Goal: Navigation & Orientation: Find specific page/section

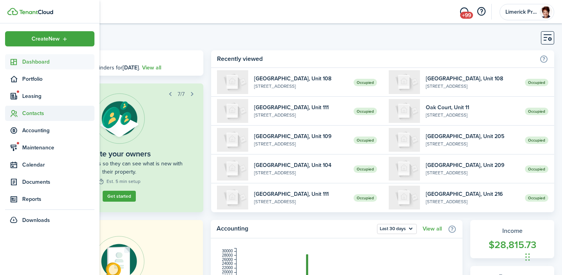
click at [37, 113] on span "Contacts" at bounding box center [58, 113] width 72 height 8
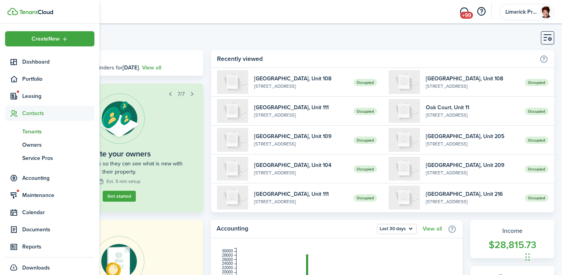
click at [29, 128] on span "Tenants" at bounding box center [58, 132] width 72 height 8
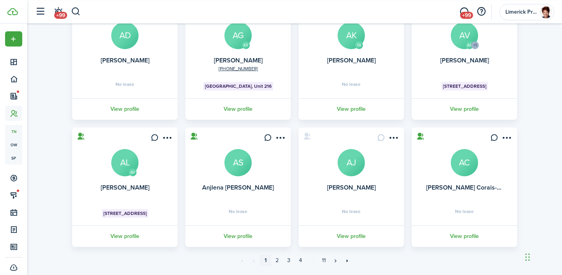
scroll to position [235, 0]
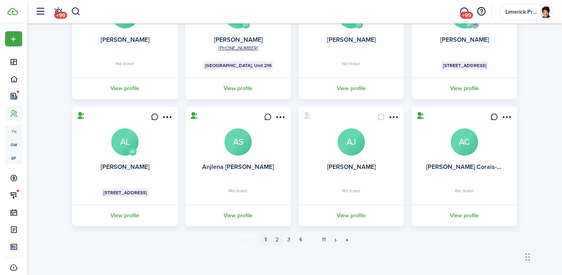
click at [278, 240] on link "2" at bounding box center [277, 240] width 12 height 12
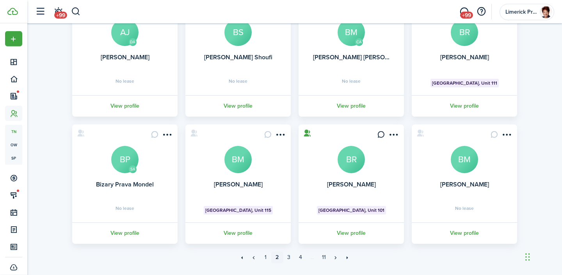
scroll to position [235, 0]
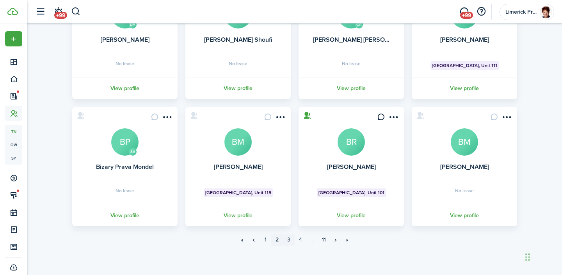
click at [290, 238] on link "3" at bounding box center [289, 240] width 12 height 12
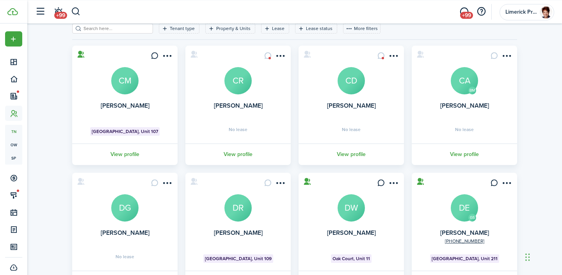
scroll to position [89, 0]
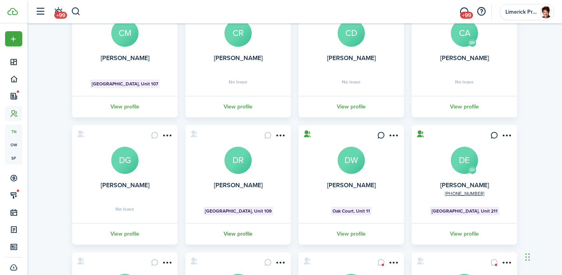
click at [236, 231] on link "View profile" at bounding box center [238, 233] width 108 height 21
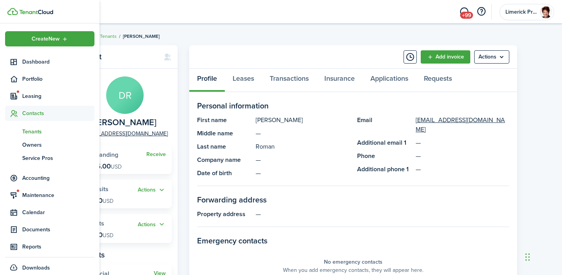
click at [35, 132] on span "Tenants" at bounding box center [58, 132] width 72 height 8
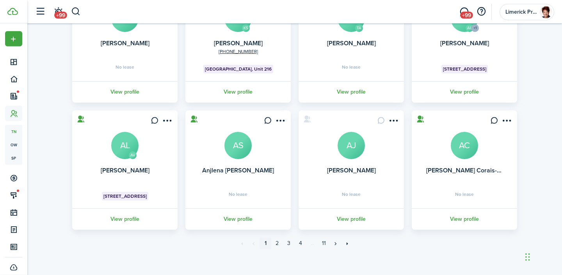
scroll to position [235, 0]
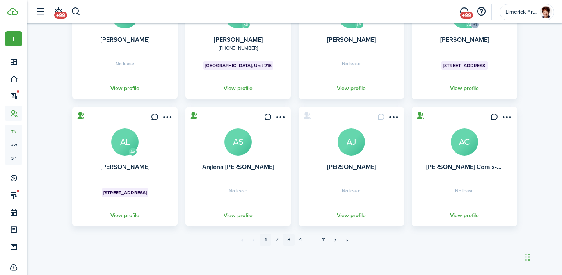
click at [288, 238] on link "3" at bounding box center [289, 240] width 12 height 12
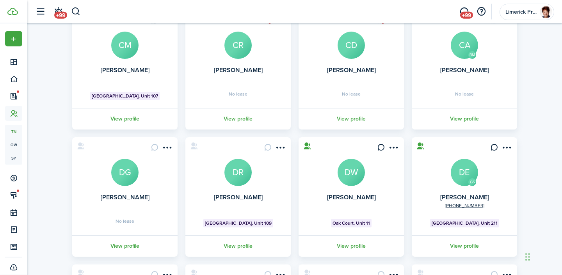
scroll to position [89, 0]
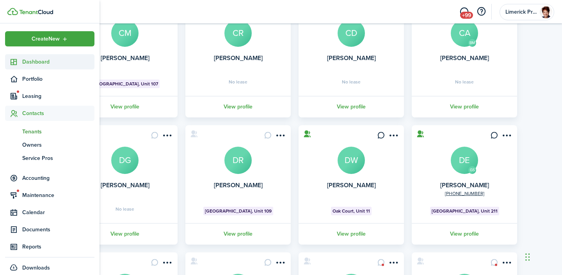
click at [35, 62] on span "Dashboard" at bounding box center [58, 62] width 72 height 8
